Goal: Task Accomplishment & Management: Manage account settings

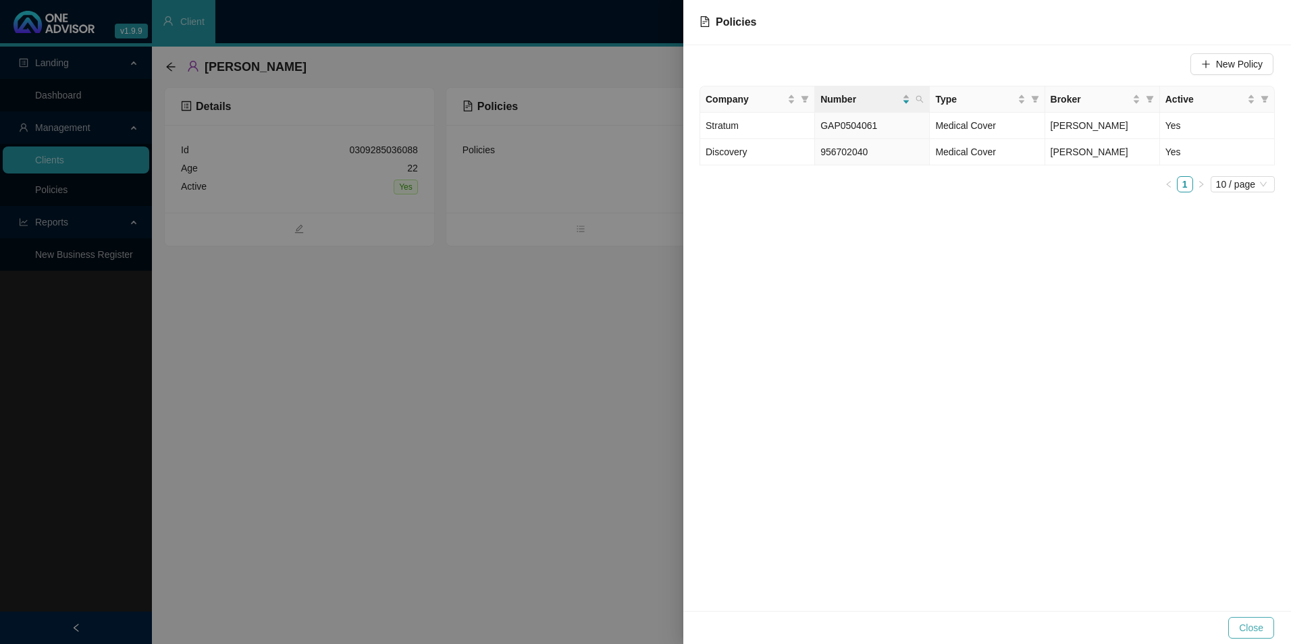
click at [1252, 624] on span "Close" at bounding box center [1251, 627] width 24 height 15
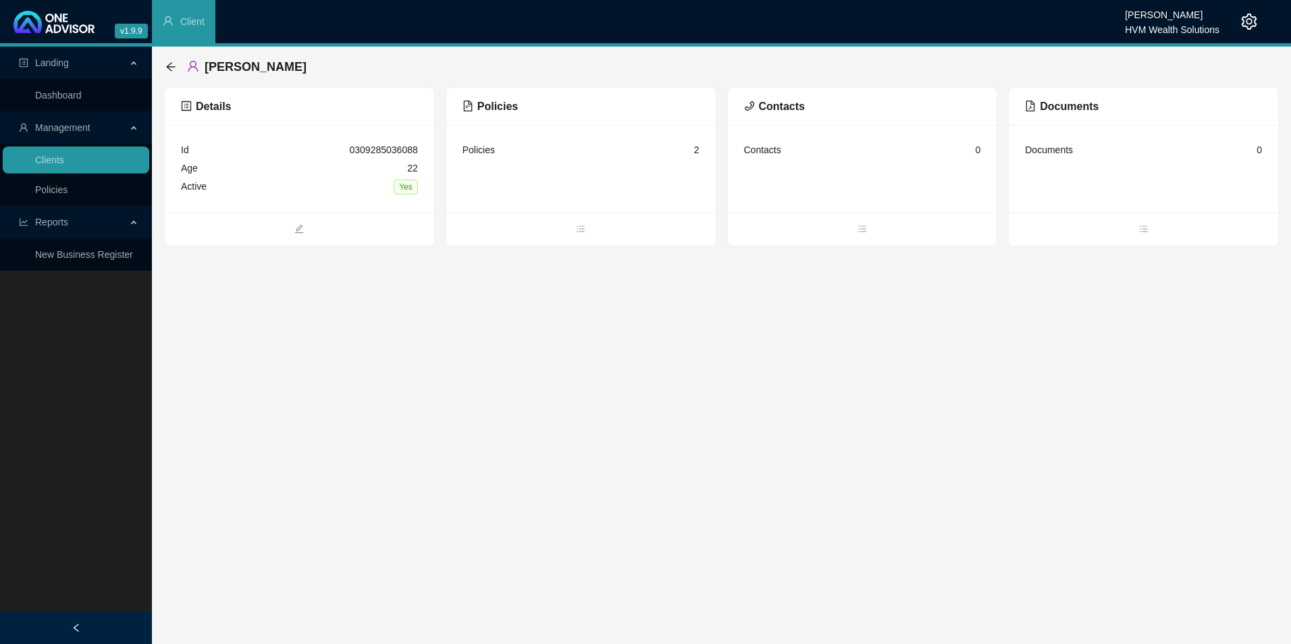
click at [1243, 23] on icon "setting" at bounding box center [1249, 22] width 16 height 16
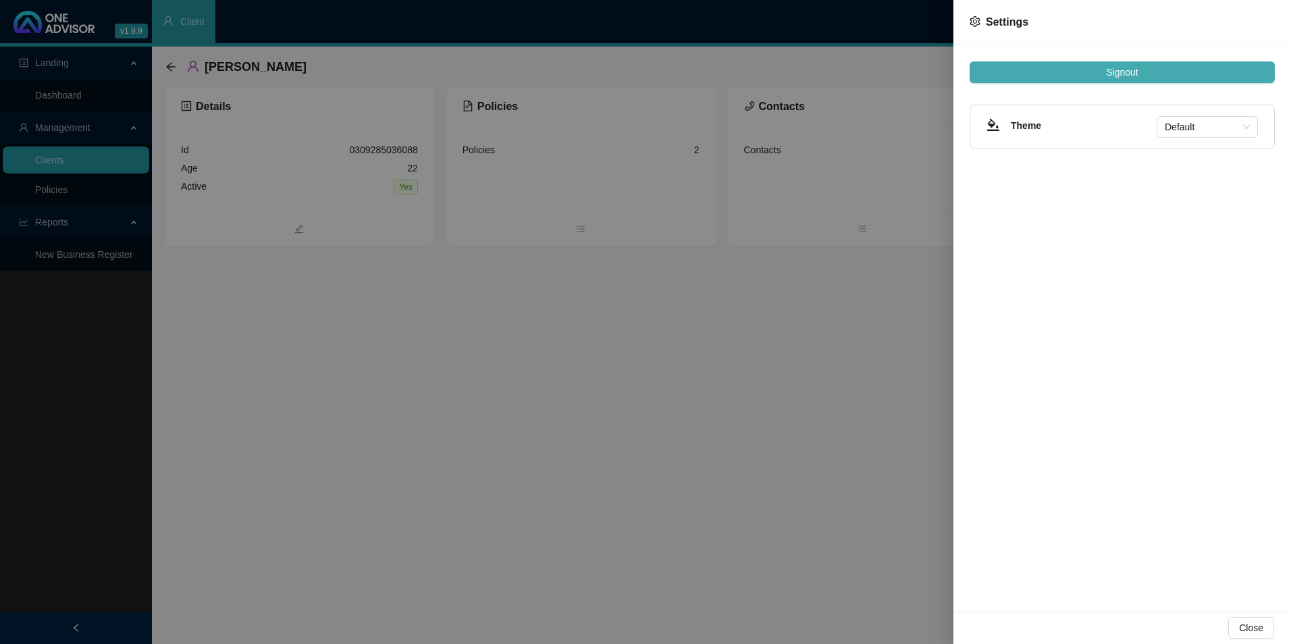
click at [1216, 78] on button "Signout" at bounding box center [1121, 72] width 305 height 22
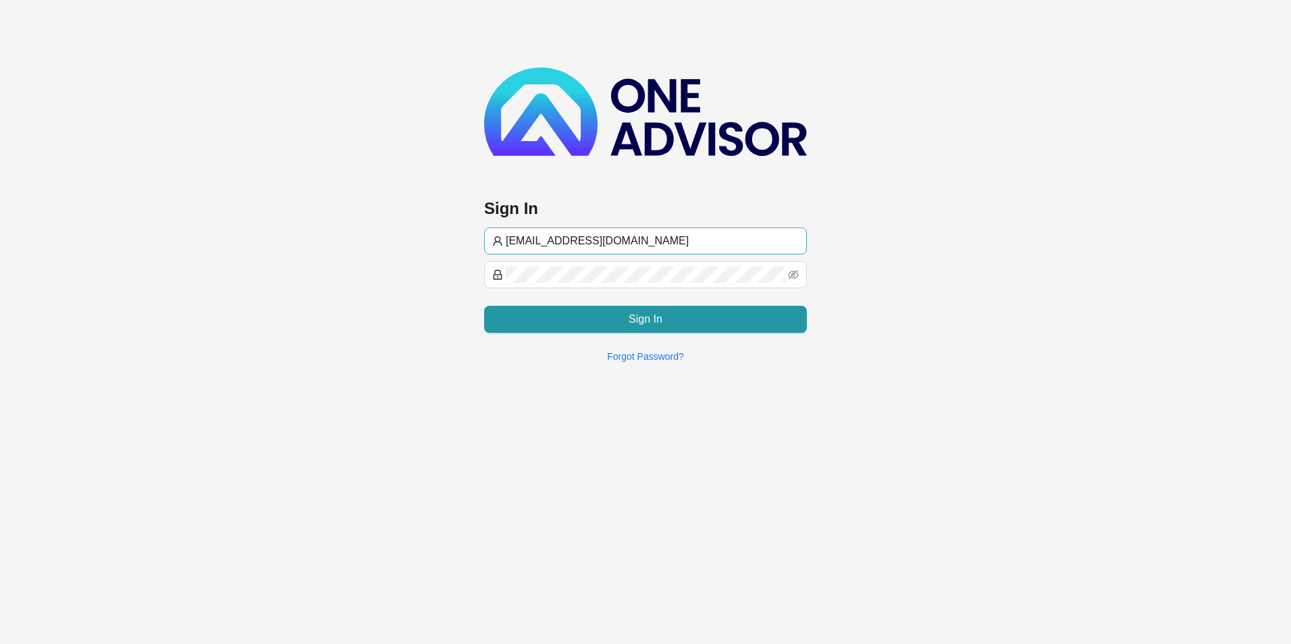
click at [616, 238] on input "[EMAIL_ADDRESS][DOMAIN_NAME]" at bounding box center [652, 241] width 293 height 16
type input "[PERSON_NAME]@hvmws"
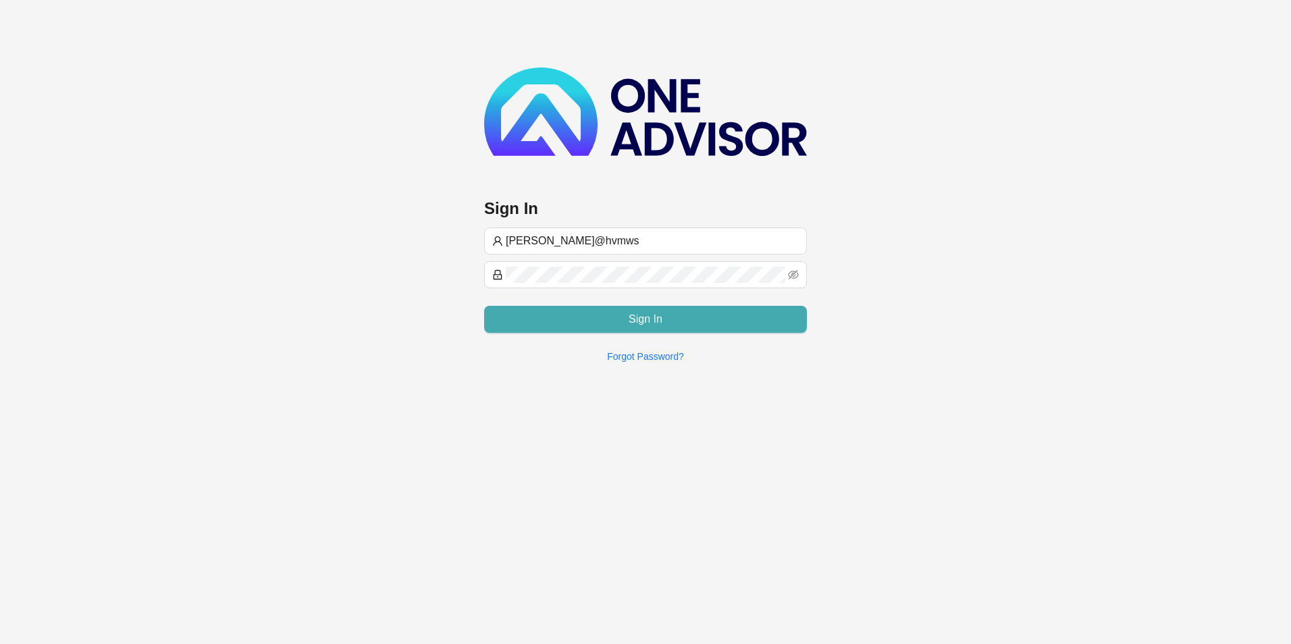
click at [591, 320] on button "Sign In" at bounding box center [645, 319] width 323 height 27
